Goal: Navigation & Orientation: Find specific page/section

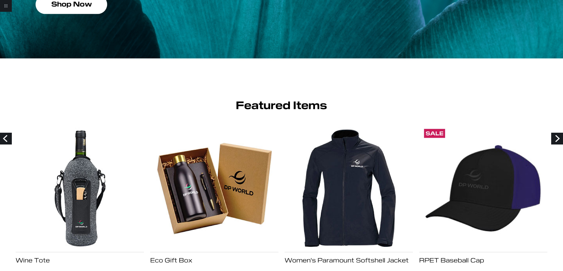
scroll to position [950, 0]
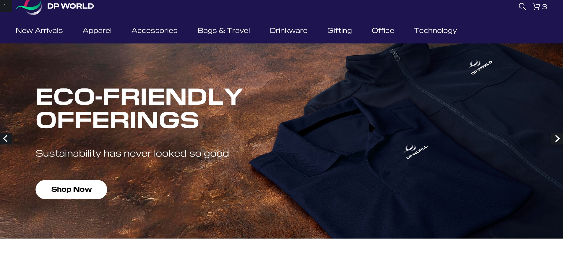
scroll to position [0, 0]
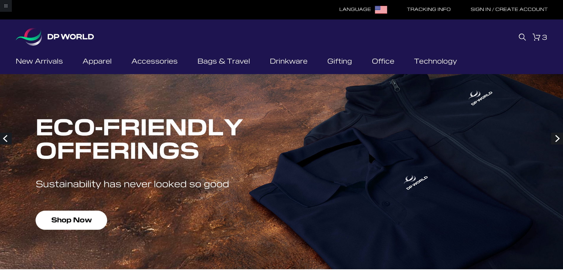
click at [8, 6] on link "Return to project" at bounding box center [6, 6] width 12 height 12
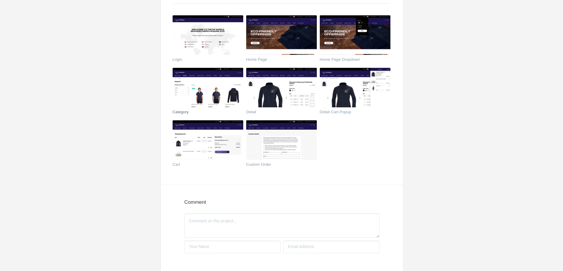
scroll to position [118, 0]
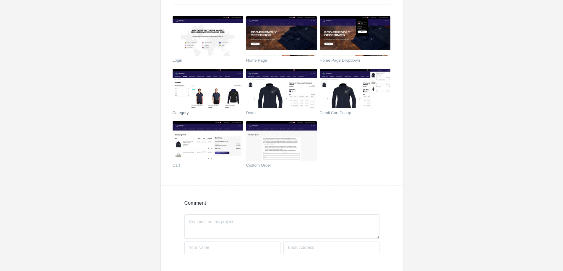
click at [224, 86] on img at bounding box center [207, 89] width 71 height 40
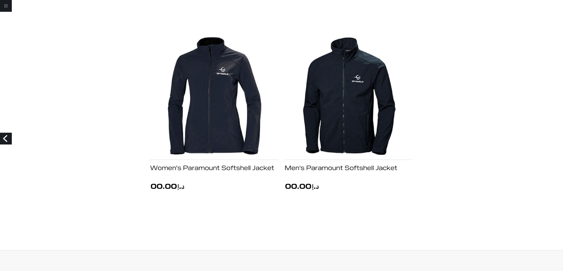
scroll to position [522, 0]
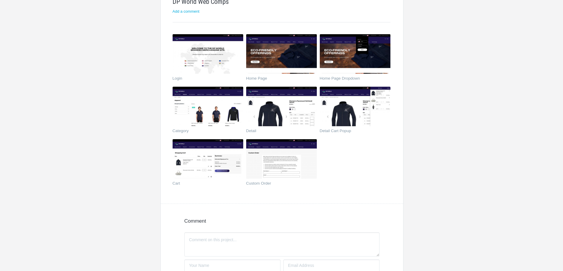
scroll to position [30, 0]
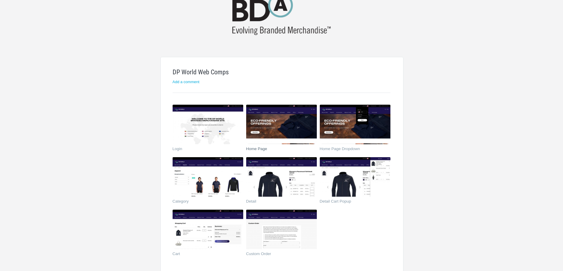
click at [263, 131] on img at bounding box center [281, 125] width 71 height 40
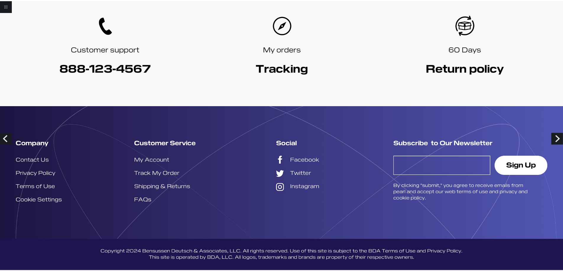
scroll to position [1275, 0]
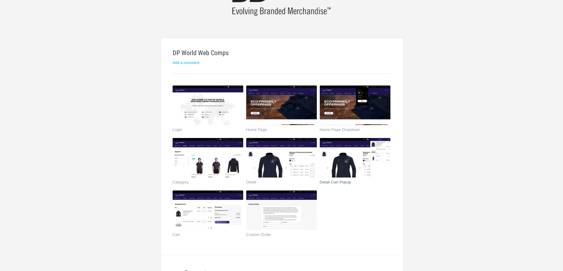
scroll to position [59, 0]
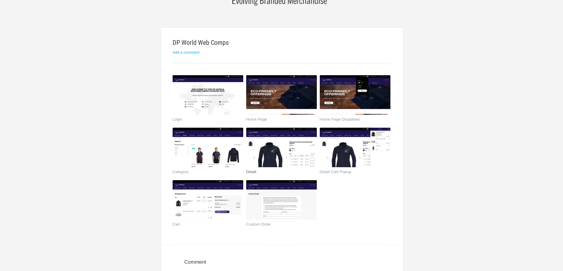
click at [289, 145] on img at bounding box center [281, 148] width 71 height 40
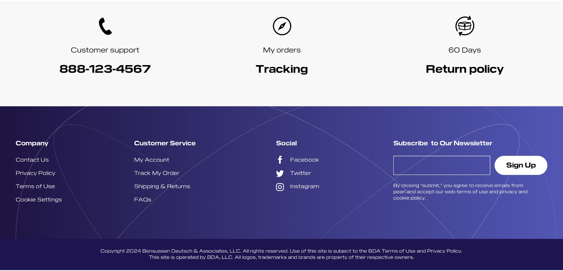
scroll to position [964, 0]
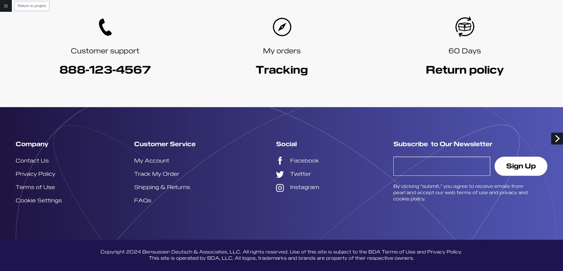
click at [4, 4] on link "Return to project" at bounding box center [6, 6] width 12 height 12
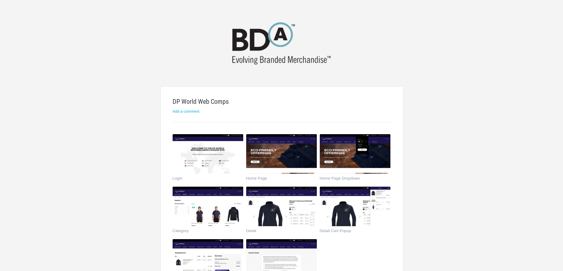
click at [196, 100] on h1 "DP World Web Comps" at bounding box center [281, 102] width 218 height 6
click at [253, 39] on img at bounding box center [281, 43] width 113 height 48
